Goal: Task Accomplishment & Management: Complete application form

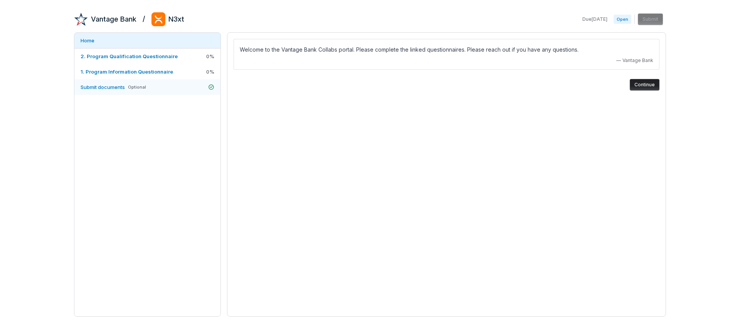
click at [111, 88] on span "Submit documents" at bounding box center [103, 87] width 44 height 6
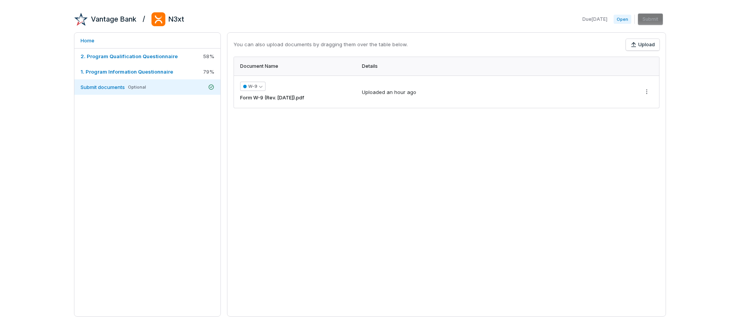
click at [289, 99] on span "Form W-9 (Rev. [DATE]).pdf" at bounding box center [272, 98] width 64 height 8
click at [250, 85] on button "W-9" at bounding box center [252, 86] width 25 height 9
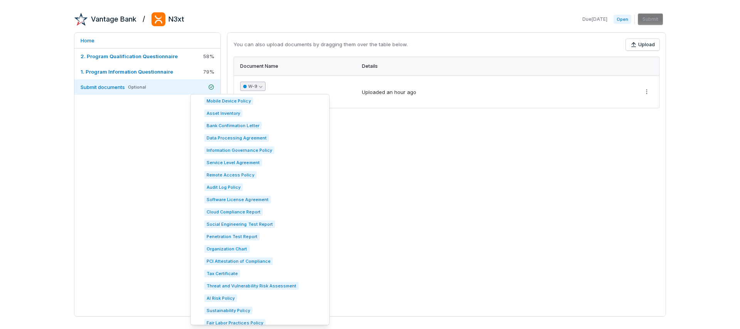
scroll to position [1123, 0]
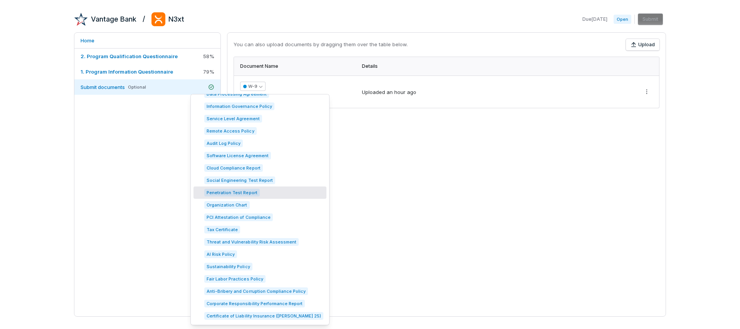
click at [394, 170] on div "You can also upload documents by dragging them over the table below. Upload Doc…" at bounding box center [446, 174] width 439 height 285
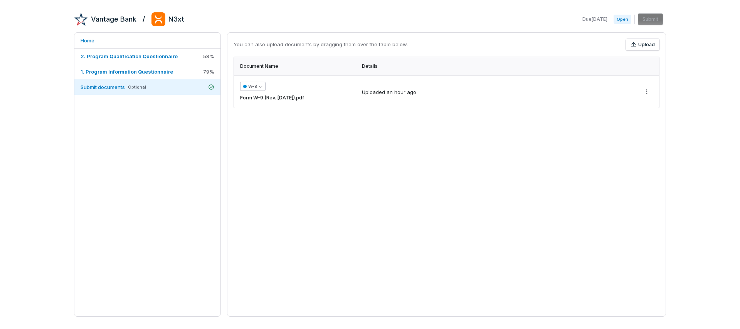
click at [261, 86] on icon "button" at bounding box center [260, 86] width 3 height 3
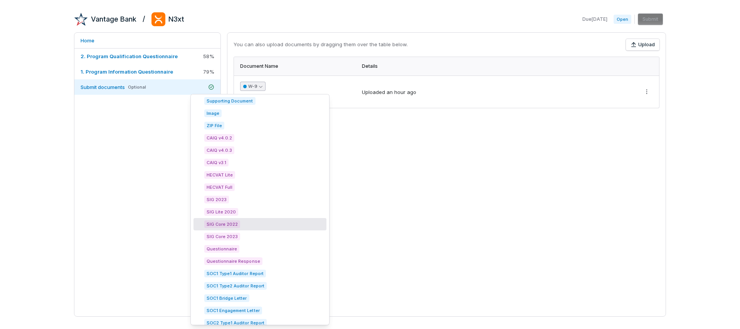
scroll to position [125, 0]
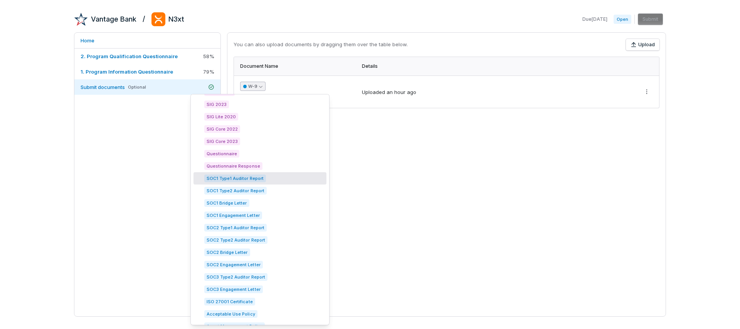
click at [240, 175] on span "SOC1 Type1 Auditor Report" at bounding box center [235, 179] width 62 height 8
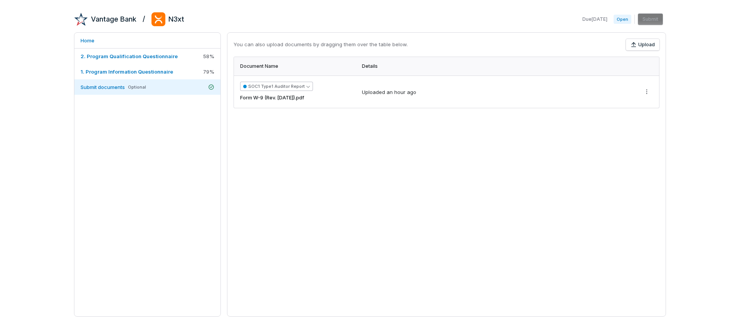
click at [285, 85] on button "SOC1 Type1 Auditor Report" at bounding box center [276, 86] width 73 height 9
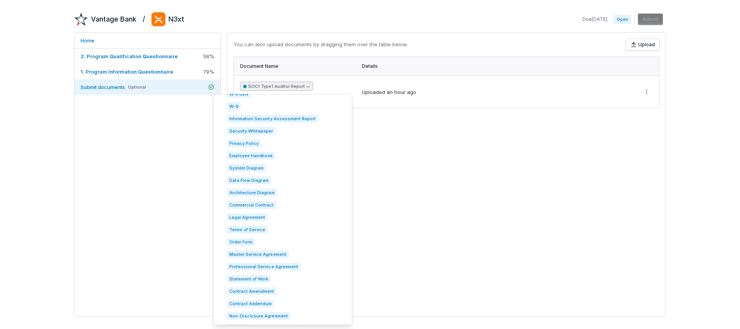
scroll to position [495, 0]
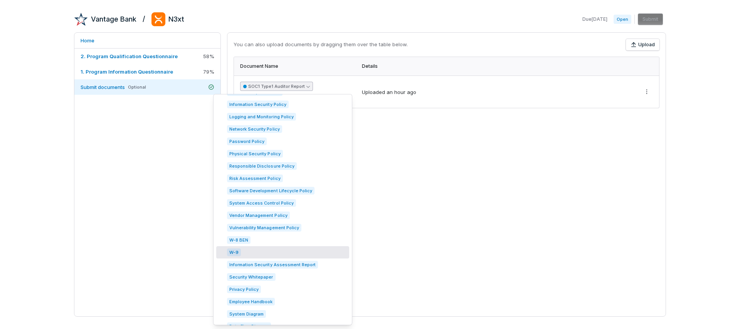
click at [254, 250] on div "W-9" at bounding box center [282, 252] width 133 height 12
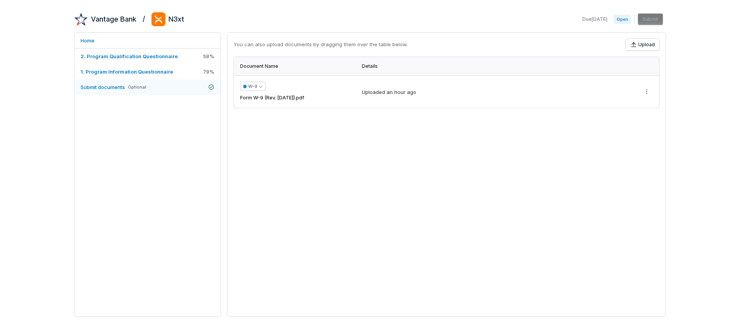
click at [116, 86] on span "Submit documents" at bounding box center [103, 87] width 44 height 6
click at [645, 43] on button "Upload" at bounding box center [643, 45] width 34 height 12
click at [642, 44] on button "Upload" at bounding box center [643, 45] width 34 height 12
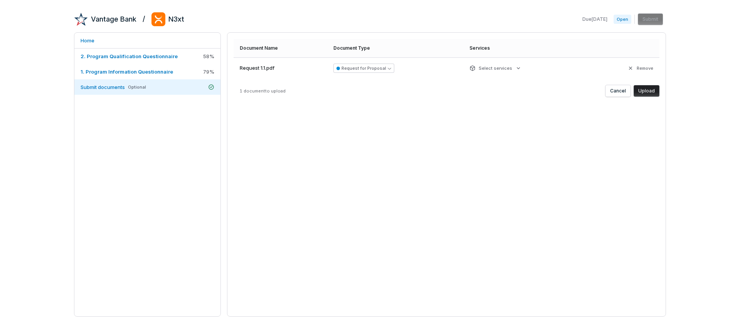
click at [652, 90] on button "Upload" at bounding box center [647, 91] width 26 height 12
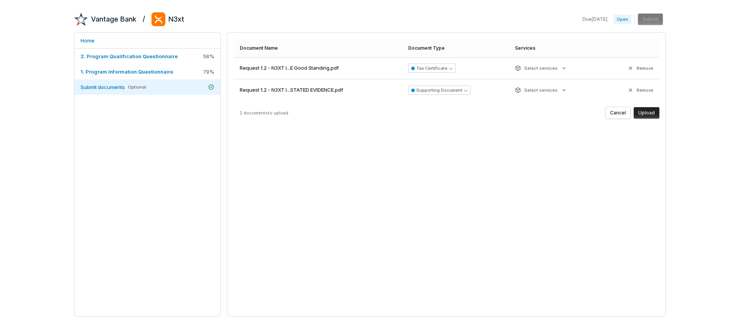
click at [649, 113] on button "Upload" at bounding box center [647, 113] width 26 height 12
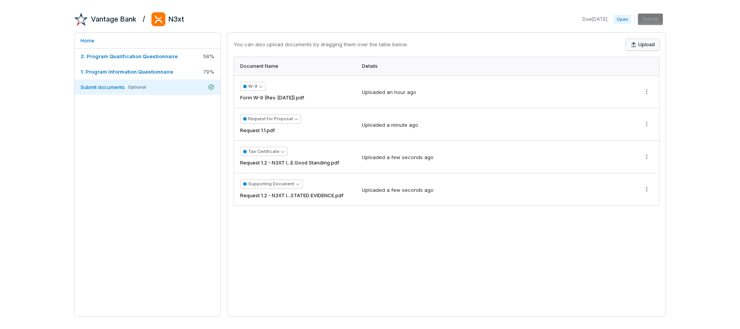
click at [640, 43] on button "Upload" at bounding box center [643, 45] width 34 height 12
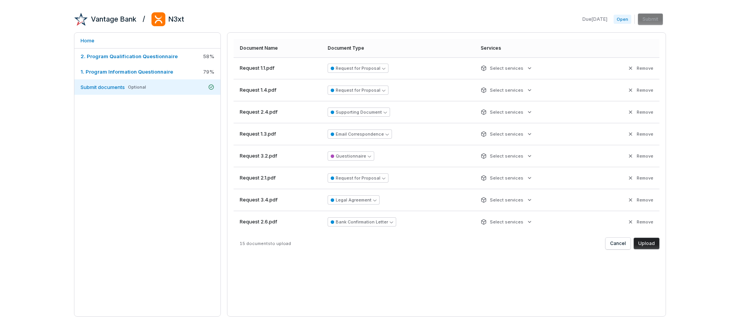
click at [649, 242] on button "Upload" at bounding box center [647, 244] width 26 height 12
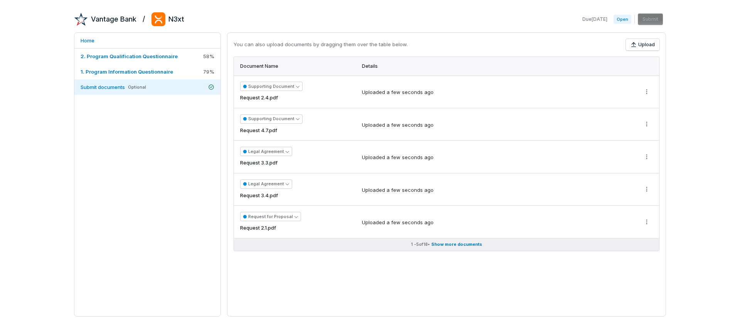
click at [469, 248] on button "1 - 5 of 18 • Show more documents" at bounding box center [446, 245] width 425 height 12
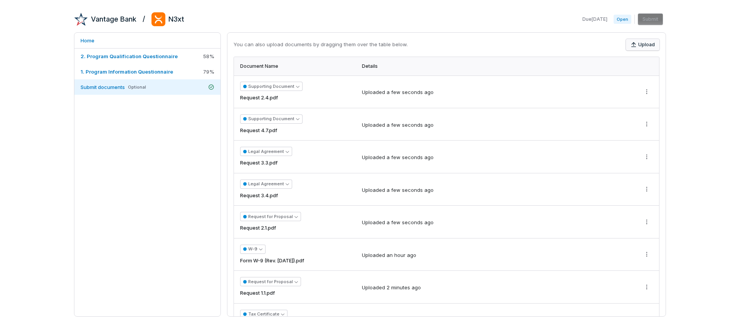
click at [644, 42] on button "Upload" at bounding box center [643, 45] width 34 height 12
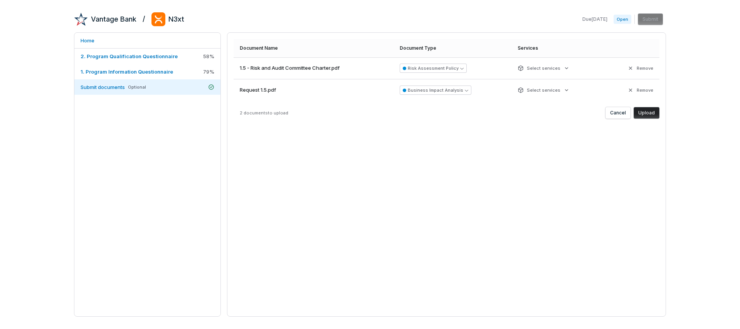
click at [648, 113] on button "Upload" at bounding box center [647, 113] width 26 height 12
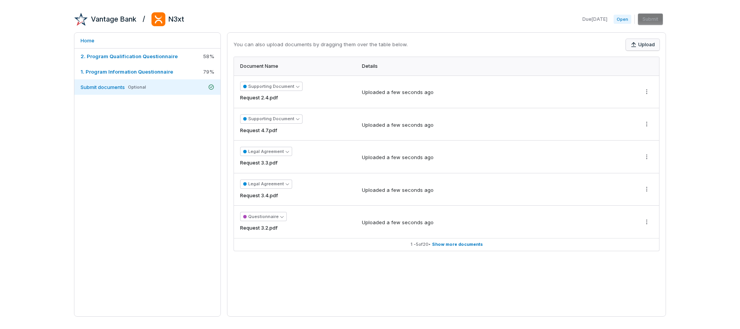
click at [637, 43] on icon "button" at bounding box center [634, 45] width 6 height 6
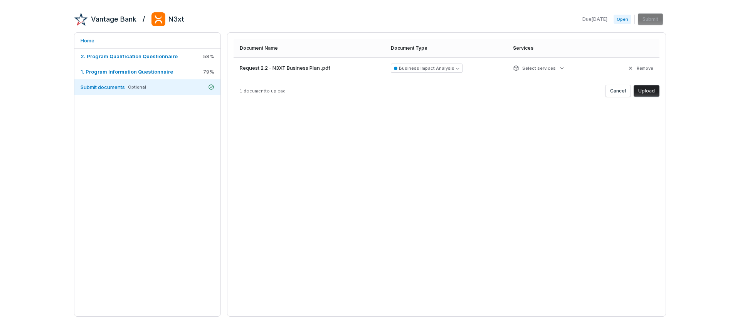
click at [648, 92] on button "Upload" at bounding box center [647, 91] width 26 height 12
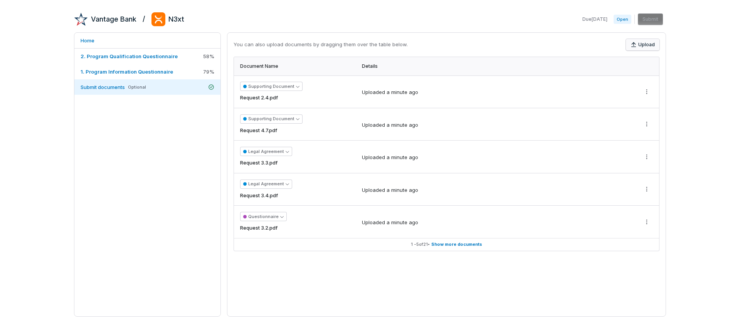
click at [652, 49] on button "Upload" at bounding box center [643, 45] width 34 height 12
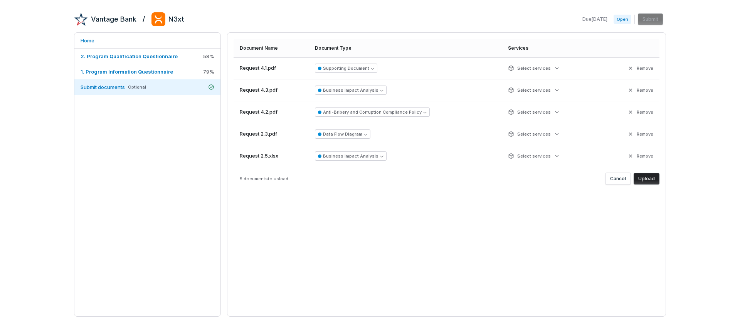
click at [651, 179] on button "Upload" at bounding box center [647, 179] width 26 height 12
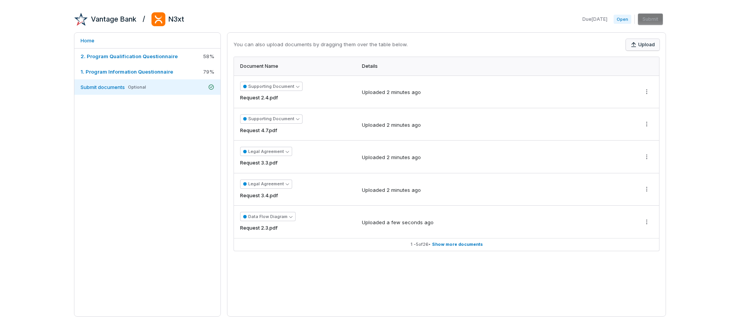
click at [650, 45] on button "Upload" at bounding box center [643, 45] width 34 height 12
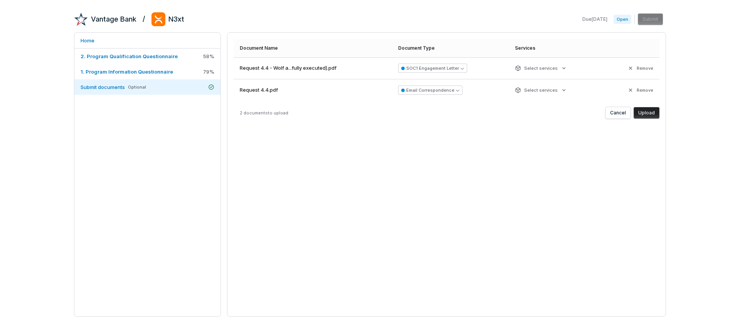
click at [644, 111] on button "Upload" at bounding box center [647, 113] width 26 height 12
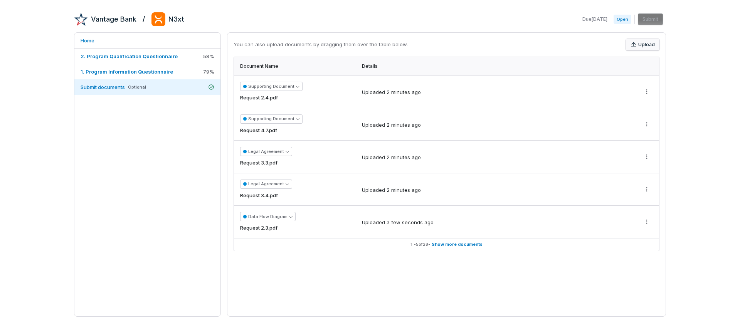
click at [640, 42] on button "Upload" at bounding box center [643, 45] width 34 height 12
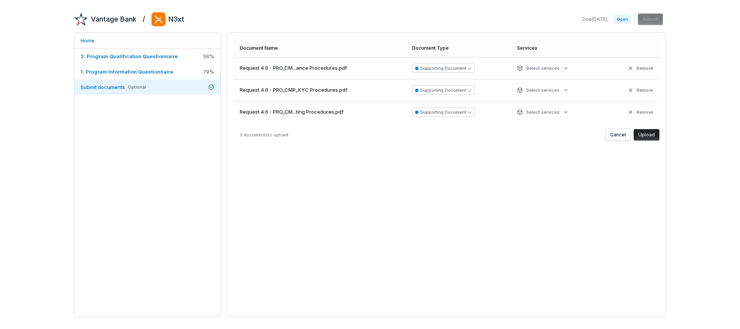
click at [652, 136] on button "Upload" at bounding box center [647, 135] width 26 height 12
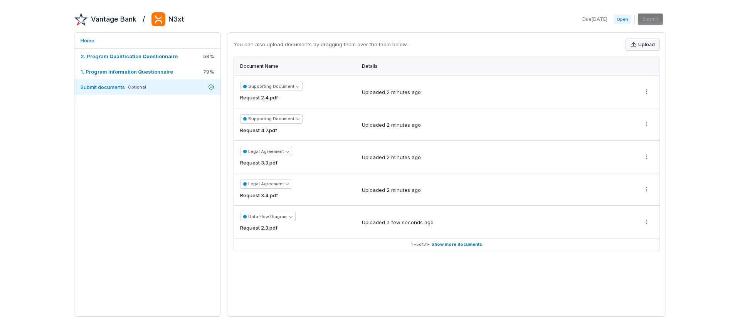
click at [637, 43] on icon "button" at bounding box center [634, 45] width 6 height 6
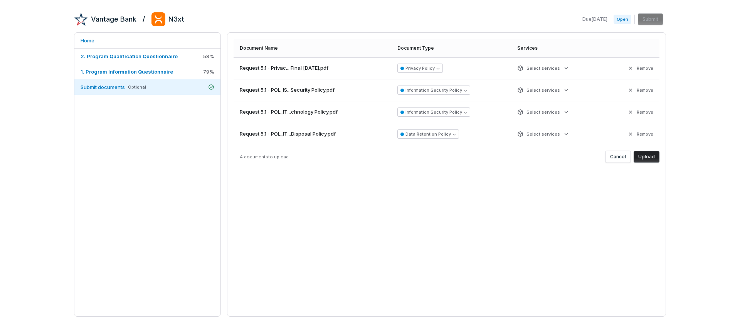
click at [648, 156] on button "Upload" at bounding box center [647, 157] width 26 height 12
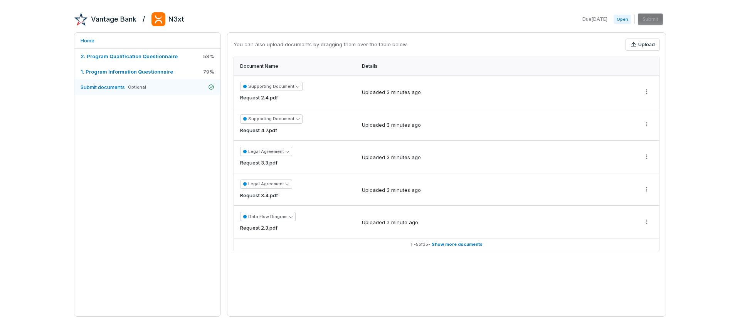
click at [109, 86] on span "Submit documents" at bounding box center [103, 87] width 44 height 6
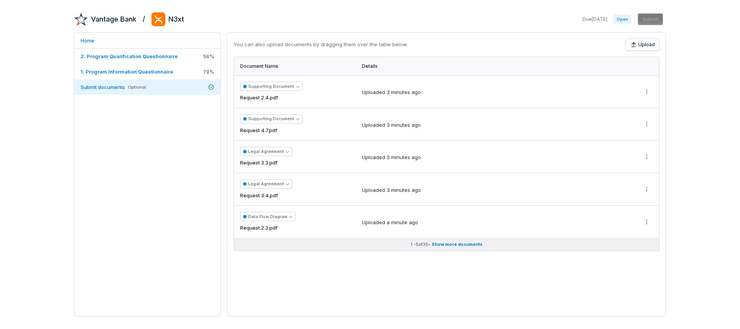
click at [450, 246] on span "Show more documents" at bounding box center [457, 245] width 51 height 6
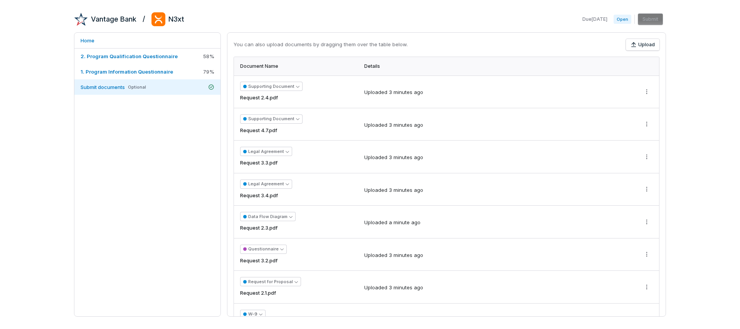
scroll to position [2, 0]
click at [261, 66] on div "Document Name" at bounding box center [297, 65] width 115 height 6
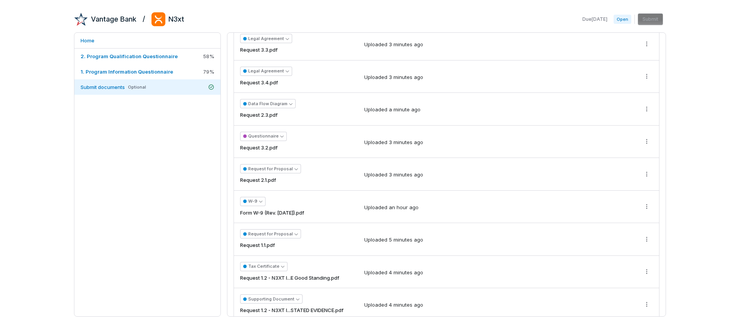
scroll to position [111, 0]
click at [143, 71] on span "1. Program Information Questionnaire" at bounding box center [127, 72] width 93 height 6
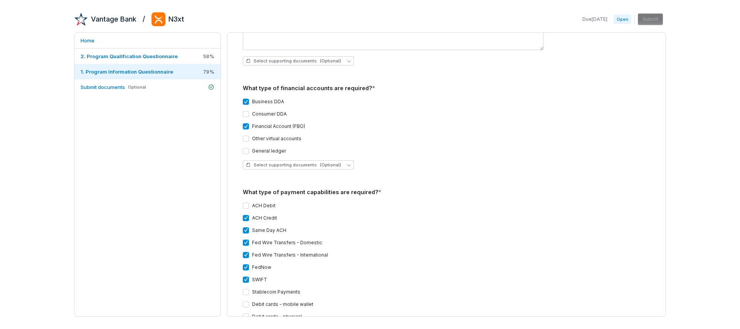
scroll to position [909, 0]
